Goal: Transaction & Acquisition: Purchase product/service

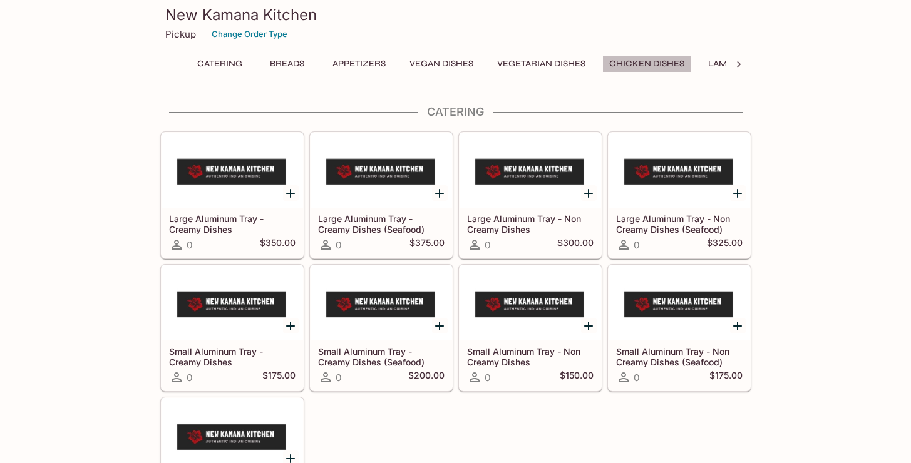
click at [664, 63] on button "Chicken Dishes" at bounding box center [646, 64] width 89 height 18
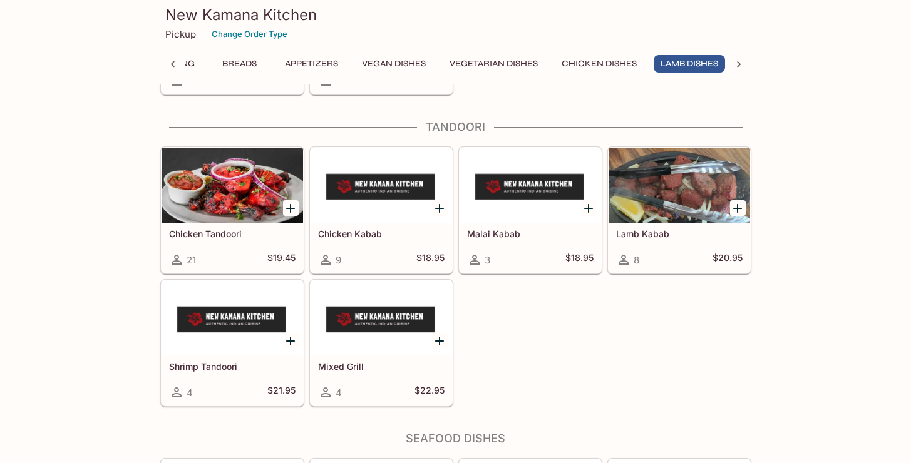
scroll to position [0, 51]
click at [409, 65] on button "Vegan Dishes" at bounding box center [390, 64] width 78 height 18
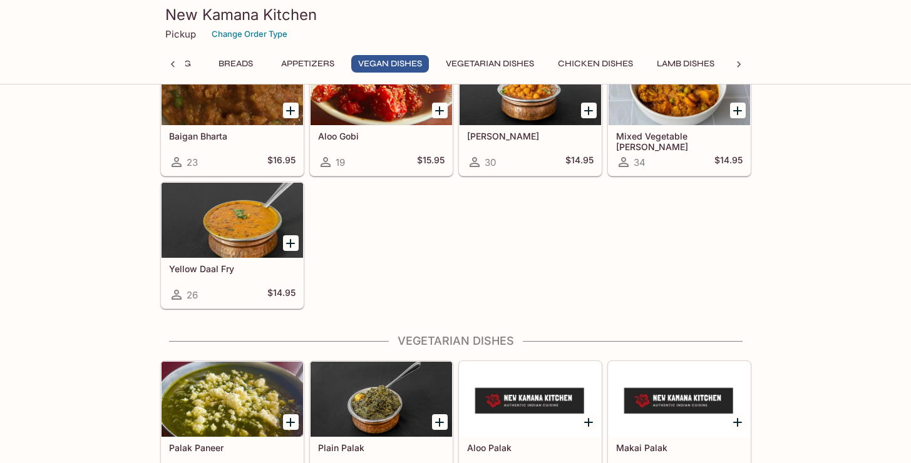
scroll to position [1333, 0]
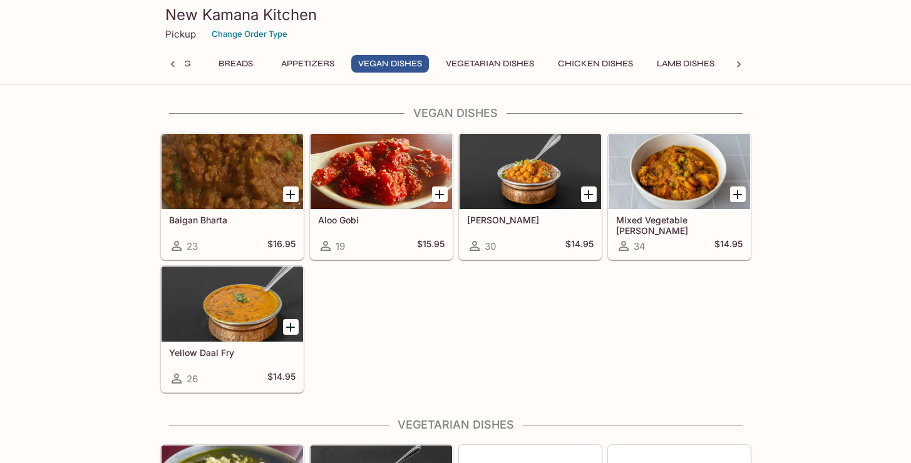
click at [326, 66] on button "Appetizers" at bounding box center [307, 64] width 67 height 18
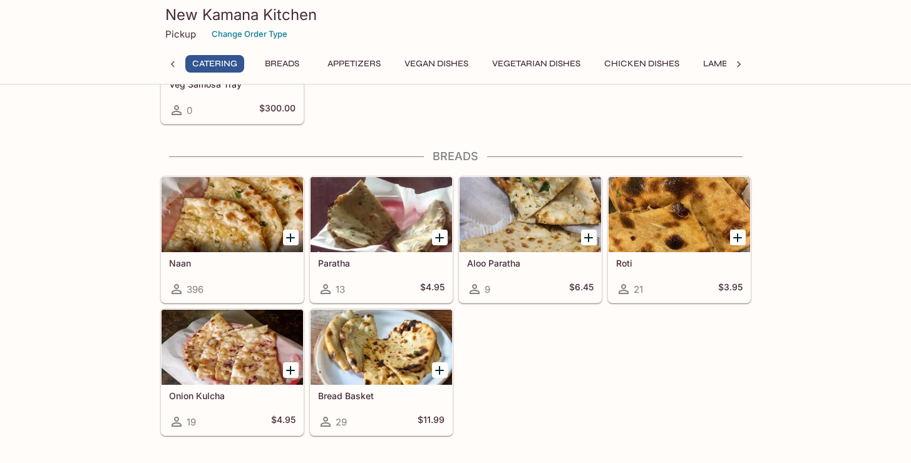
scroll to position [400, 0]
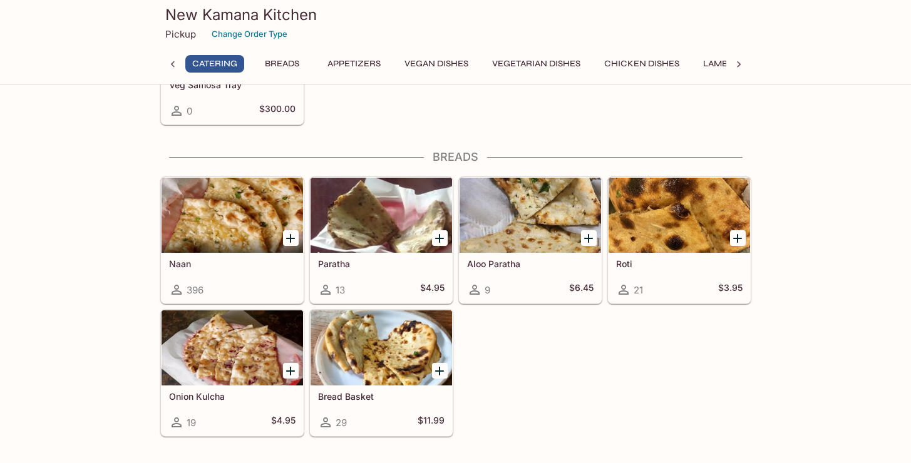
click at [190, 215] on div at bounding box center [233, 215] width 142 height 75
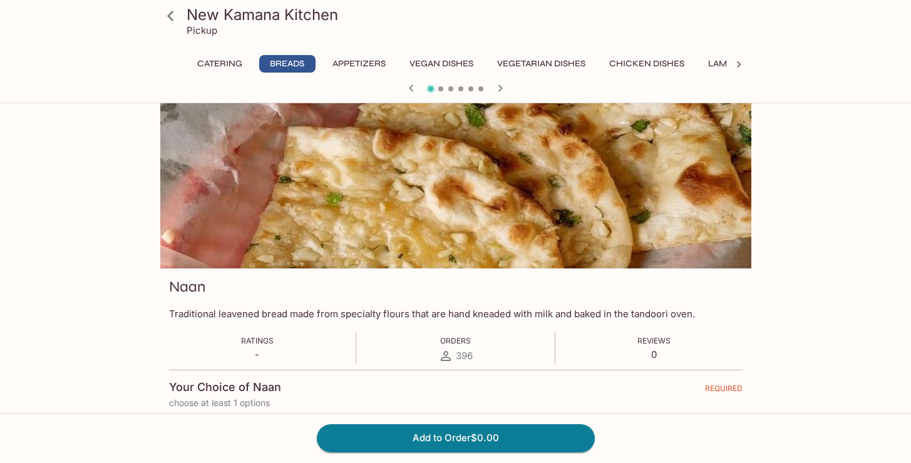
scroll to position [257, 0]
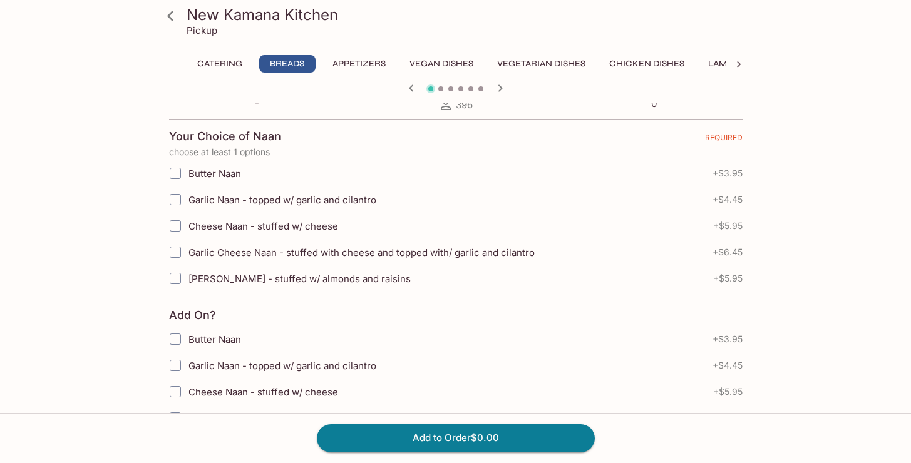
click at [181, 176] on input "Butter Naan" at bounding box center [175, 173] width 25 height 25
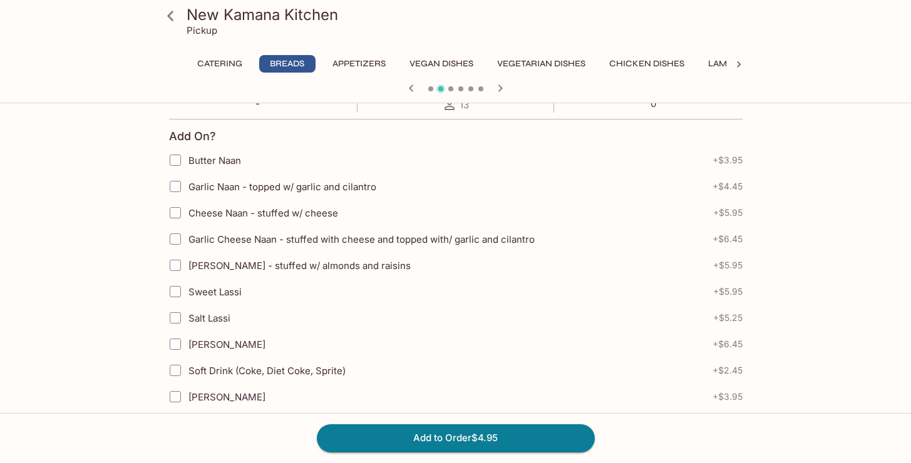
click at [181, 21] on icon at bounding box center [171, 16] width 22 height 22
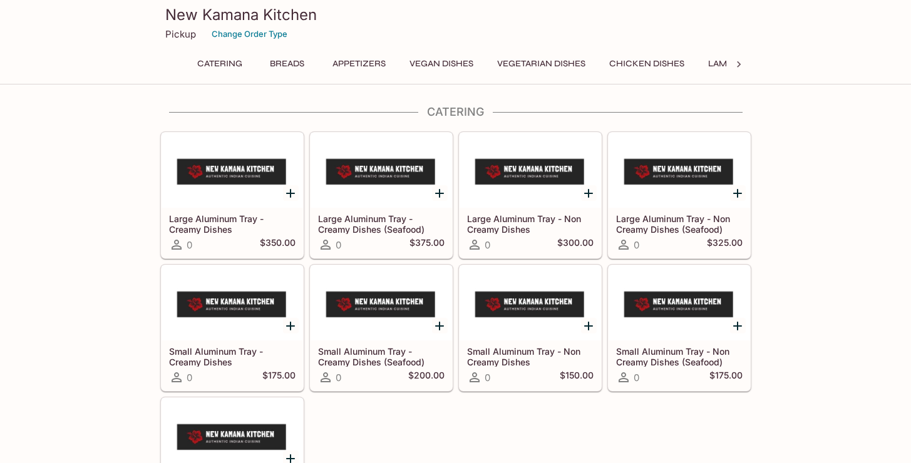
click at [281, 61] on button "Breads" at bounding box center [287, 64] width 56 height 18
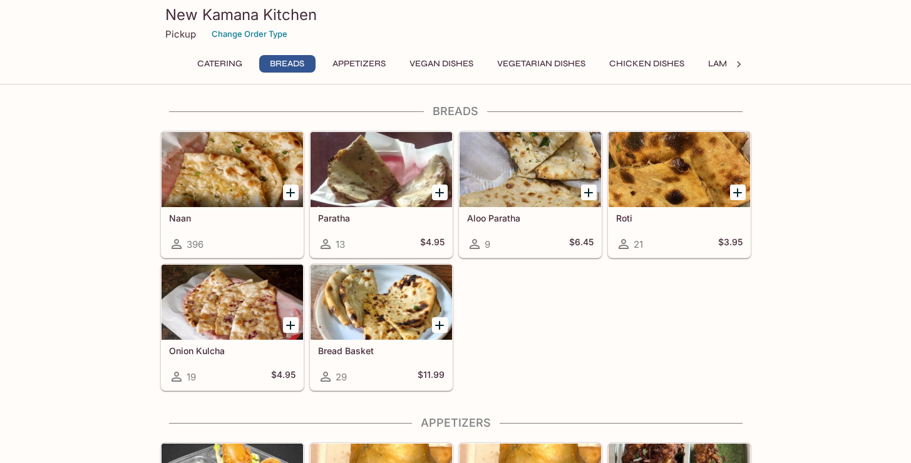
scroll to position [446, 0]
click at [625, 60] on button "Chicken Dishes" at bounding box center [646, 64] width 89 height 18
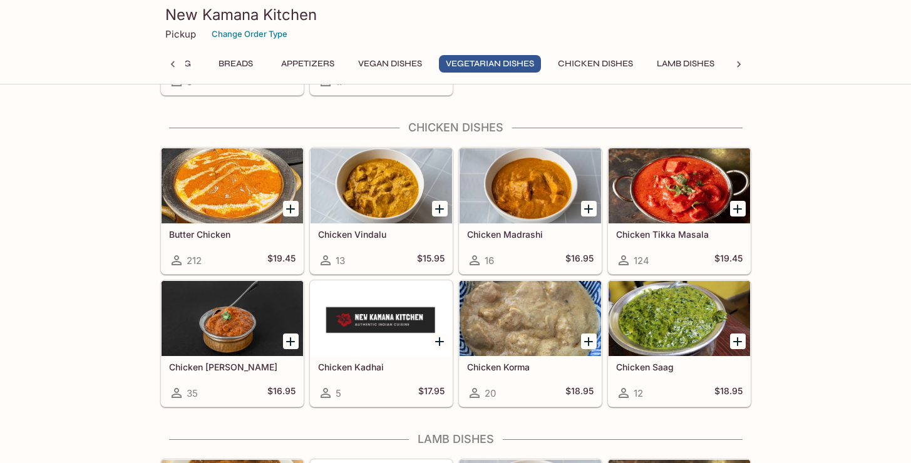
scroll to position [2217, 0]
